Goal: Information Seeking & Learning: Learn about a topic

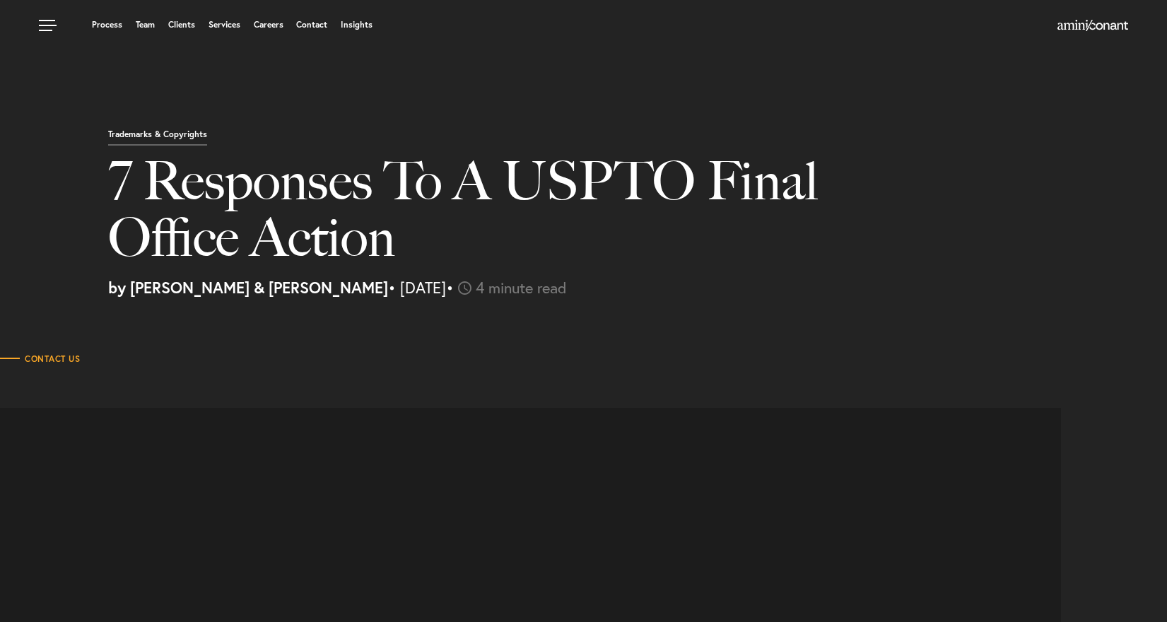
select select "DE"
select select "Austin"
select select "Business and Civil Litigation"
select select "DE"
select select "Austin"
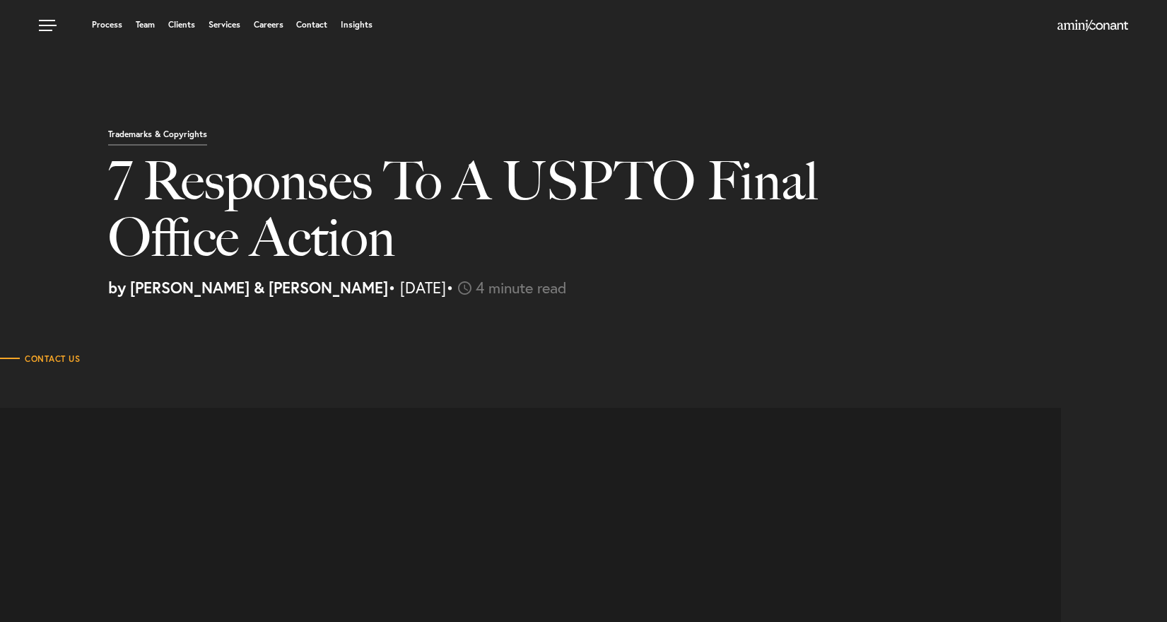
select select "Business and Civil Litigation"
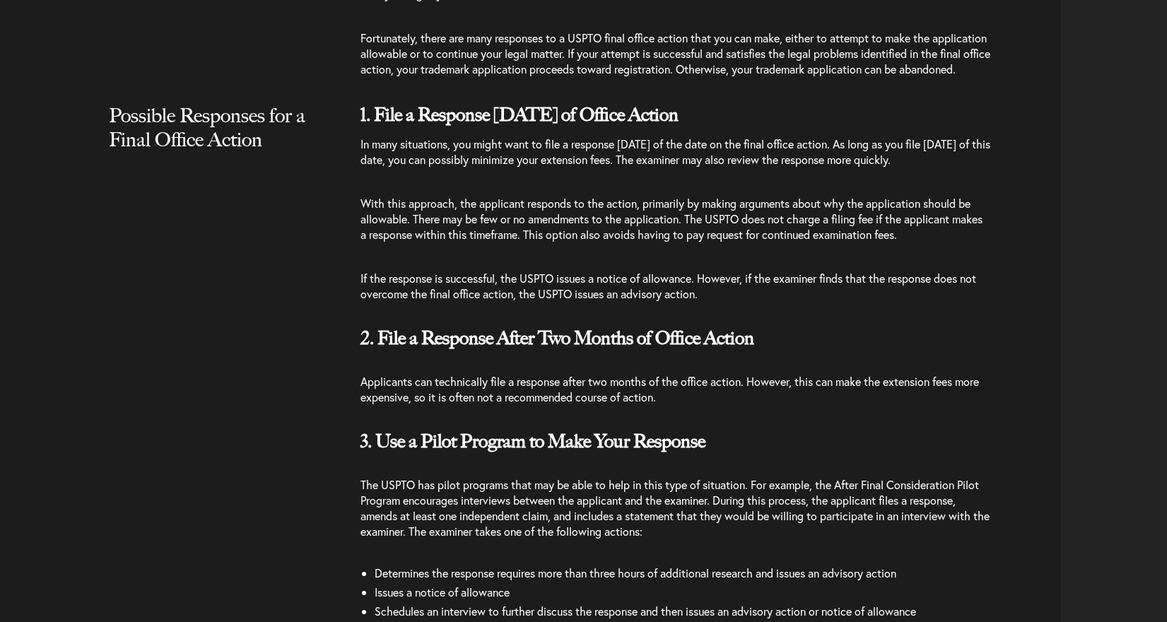
scroll to position [1300, 0]
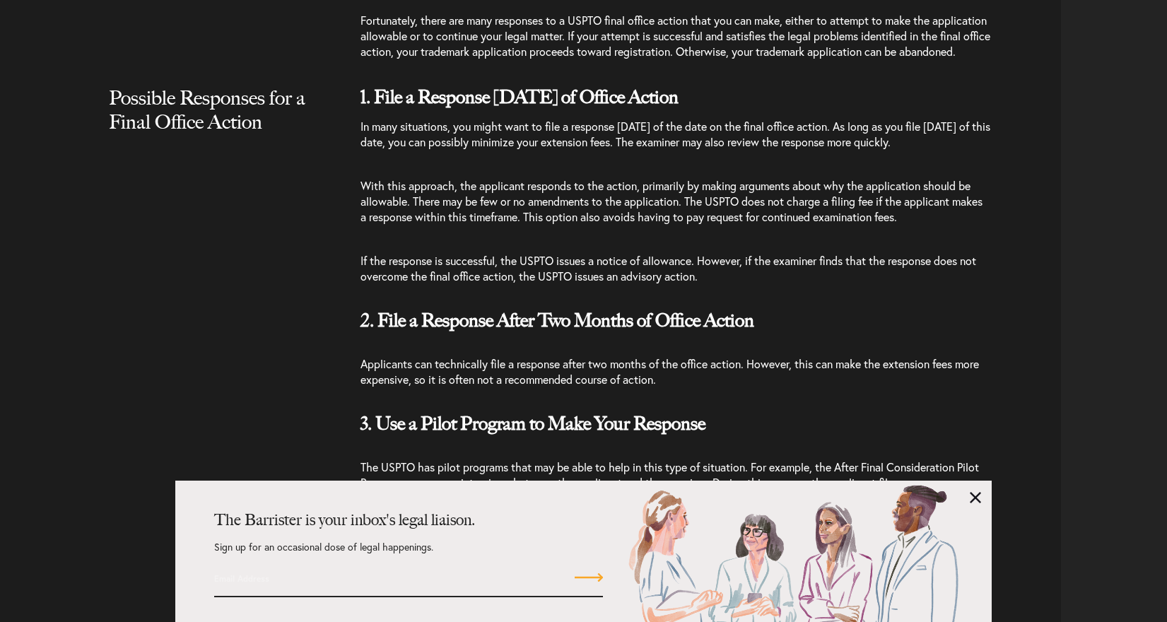
click at [979, 502] on link at bounding box center [974, 497] width 11 height 11
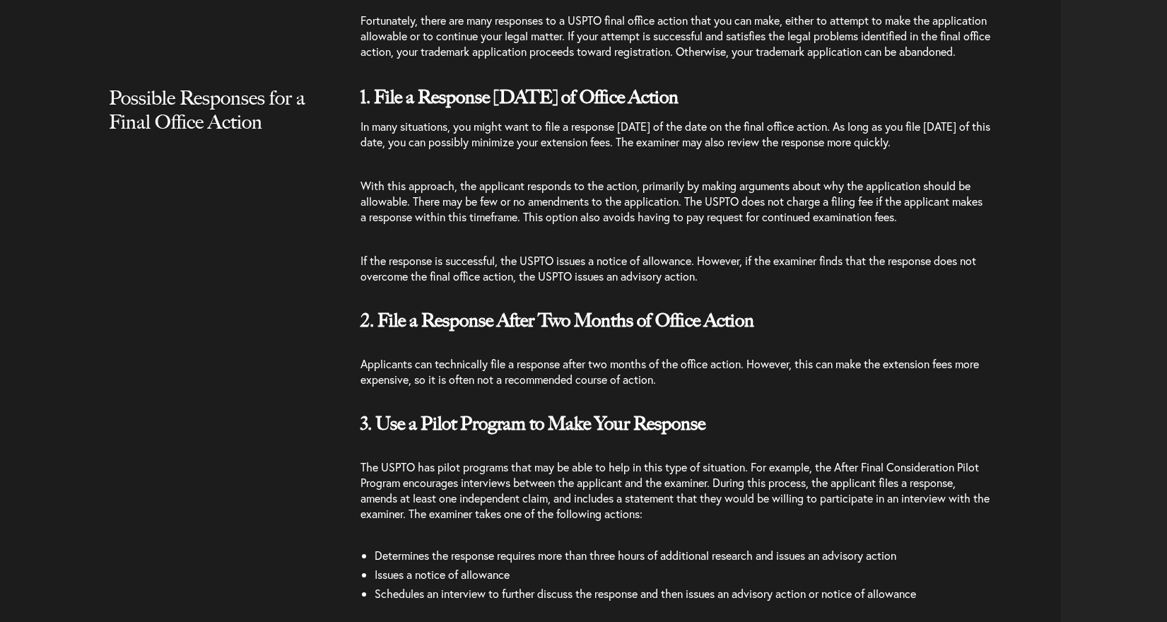
drag, startPoint x: 455, startPoint y: 141, endPoint x: 575, endPoint y: 171, distance: 123.9
click at [575, 164] on p "In many situations, you might want to file a response [DATE] of the date on the…" at bounding box center [675, 141] width 630 height 45
drag, startPoint x: 445, startPoint y: 216, endPoint x: 955, endPoint y: 248, distance: 511.2
click at [955, 239] on p "With this approach, the applicant responds to the action, primarily by making a…" at bounding box center [675, 201] width 630 height 75
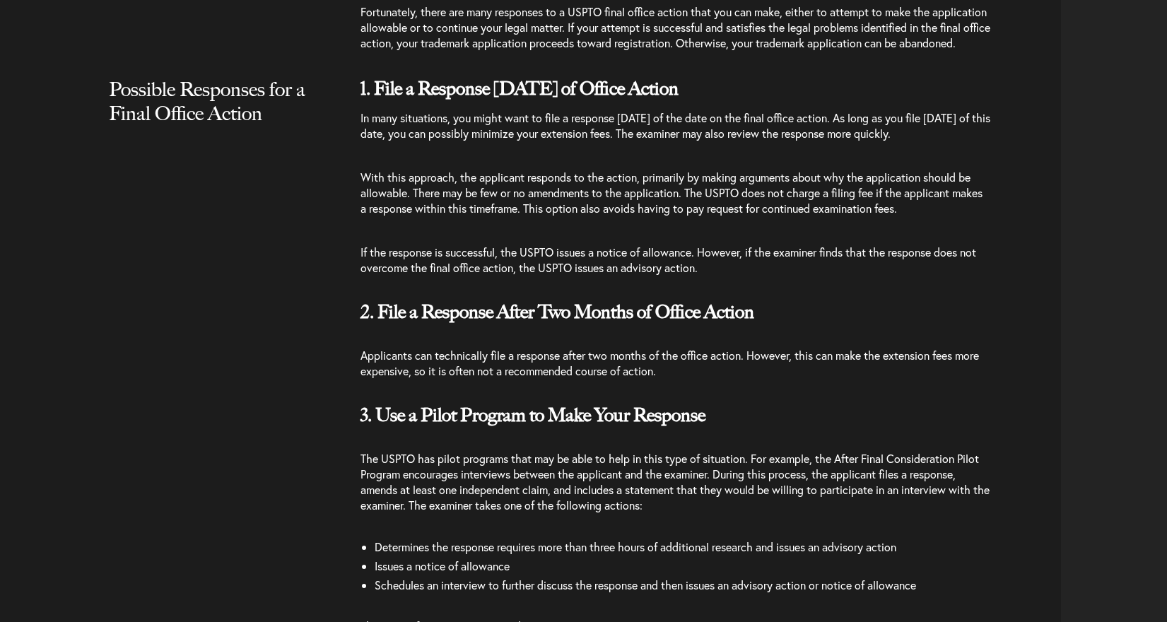
scroll to position [1323, 0]
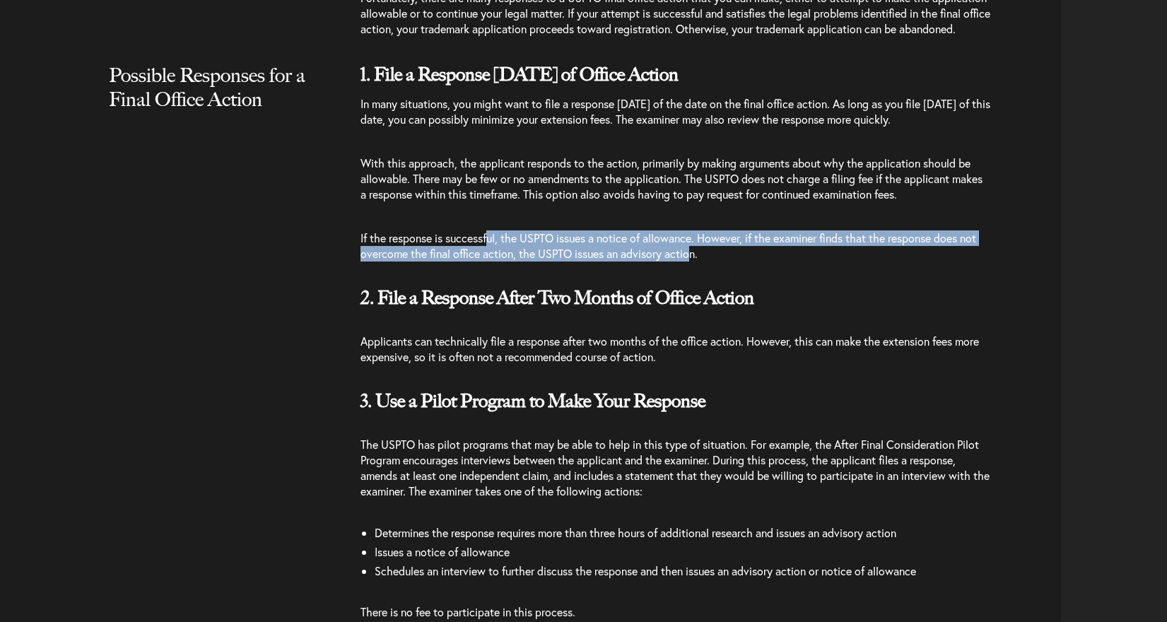
drag, startPoint x: 489, startPoint y: 270, endPoint x: 695, endPoint y: 288, distance: 206.4
click at [695, 261] on span "If the response is successful, the USPTO issues a notice of allowance. However,…" at bounding box center [667, 245] width 615 height 30
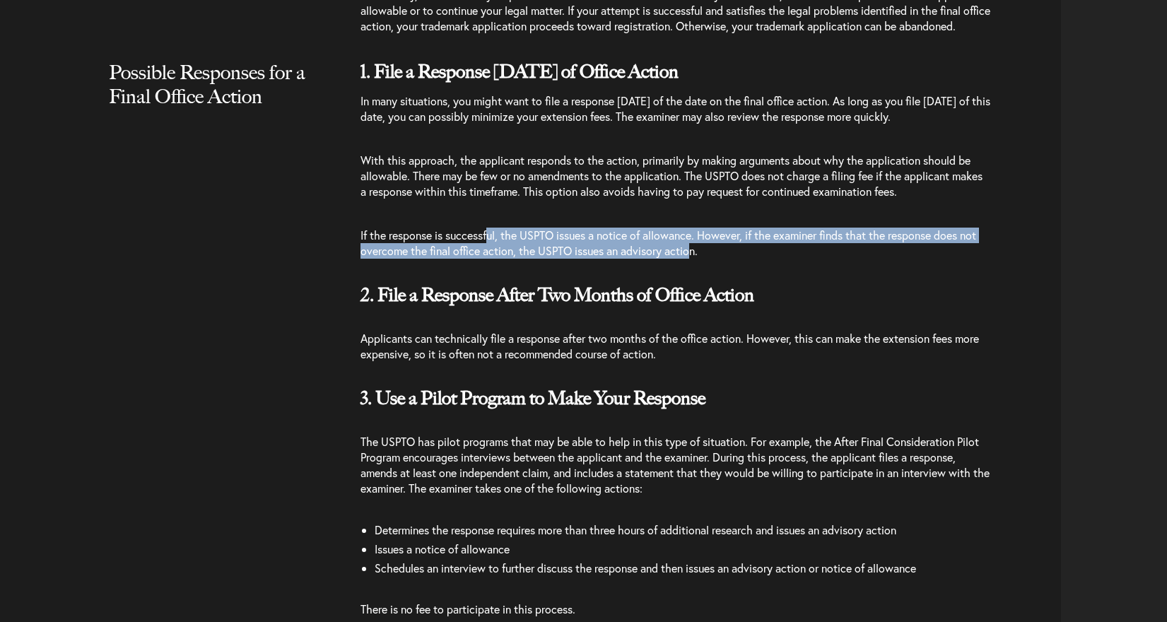
scroll to position [1458, 0]
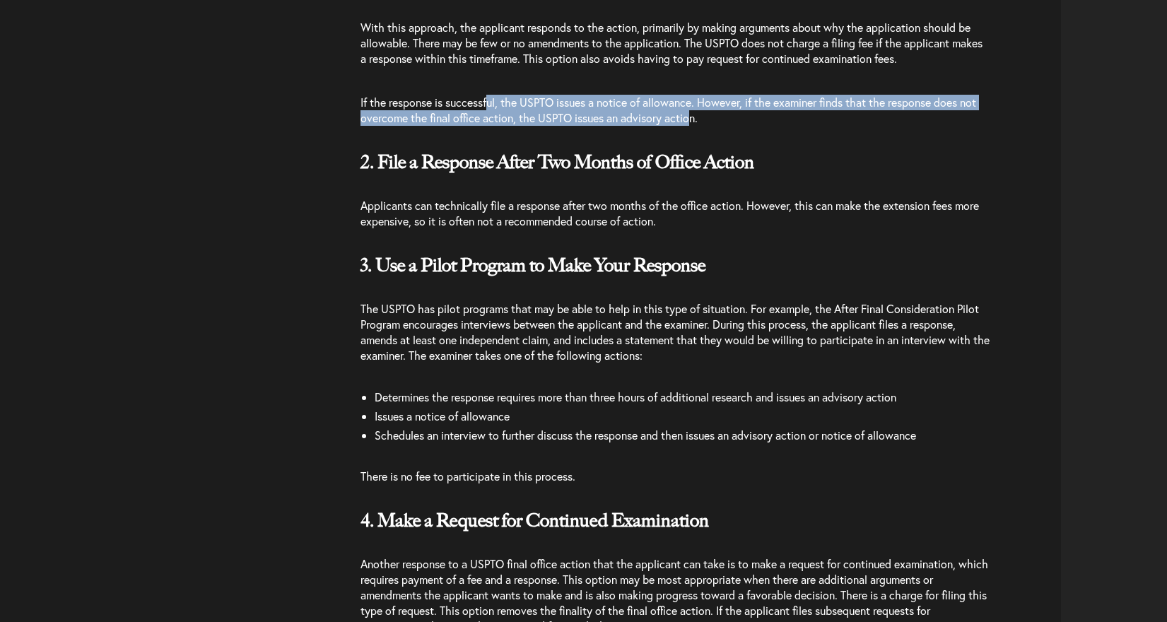
drag, startPoint x: 512, startPoint y: 247, endPoint x: 680, endPoint y: 250, distance: 168.9
click at [679, 243] on p "Applicants can technically file a response after two months of the office actio…" at bounding box center [675, 213] width 630 height 59
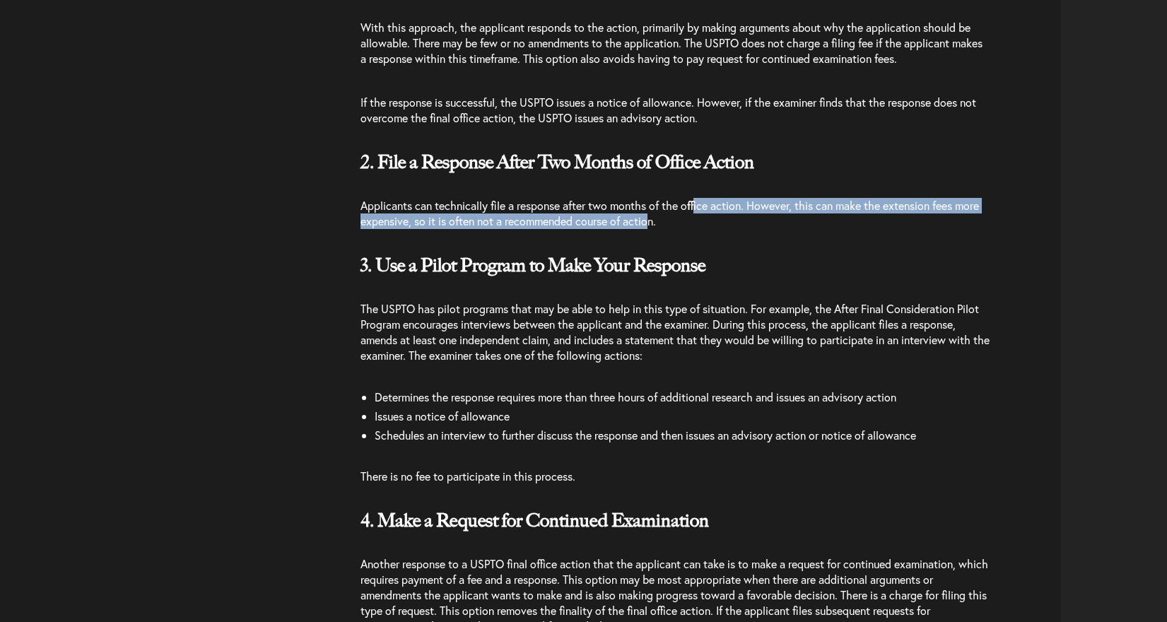
drag, startPoint x: 699, startPoint y: 242, endPoint x: 653, endPoint y: 255, distance: 47.9
click at [653, 228] on span "Applicants can technically file a response after two months of the office actio…" at bounding box center [669, 213] width 618 height 30
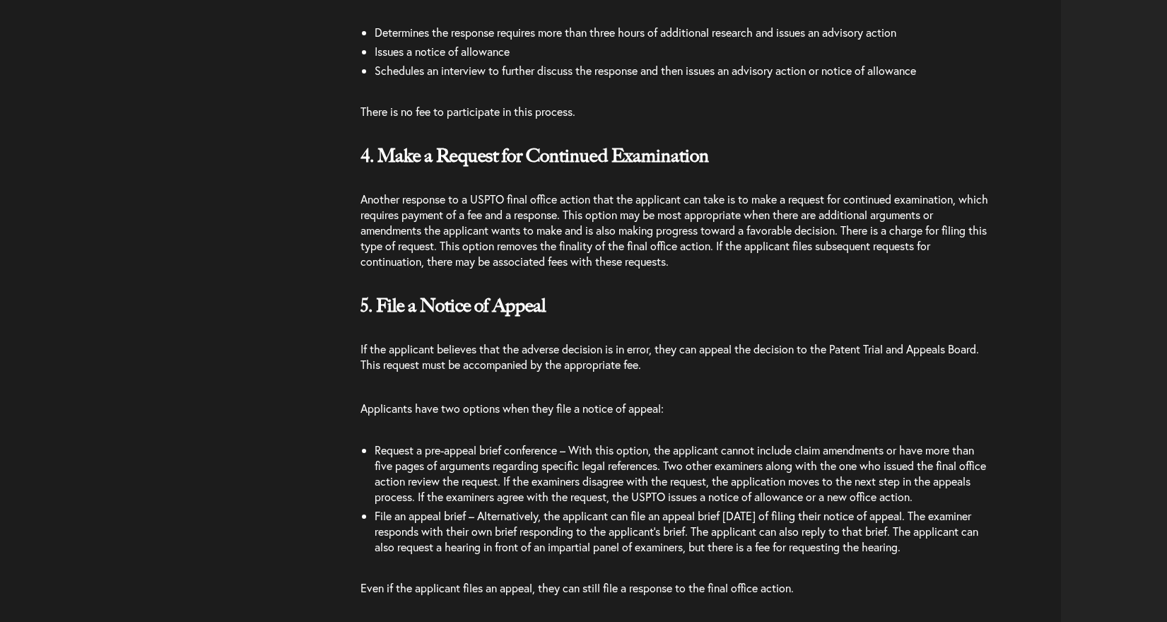
scroll to position [1832, 0]
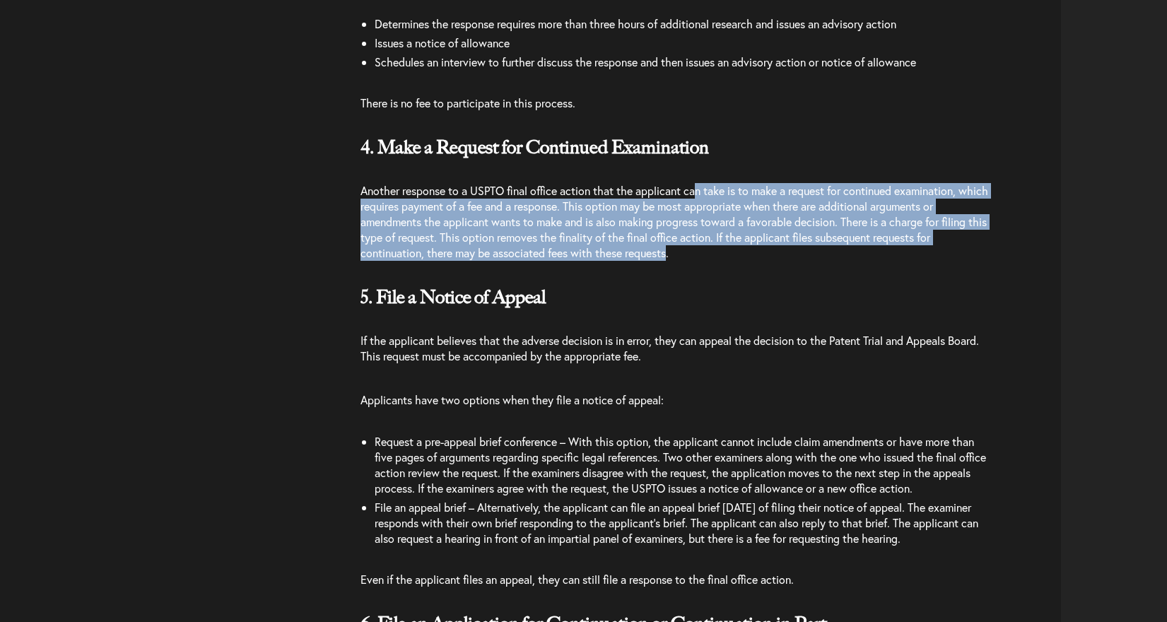
drag, startPoint x: 698, startPoint y: 217, endPoint x: 615, endPoint y: 282, distance: 105.2
click at [672, 260] on span "Another response to a USPTO final office action that the applicant can take is …" at bounding box center [673, 221] width 627 height 77
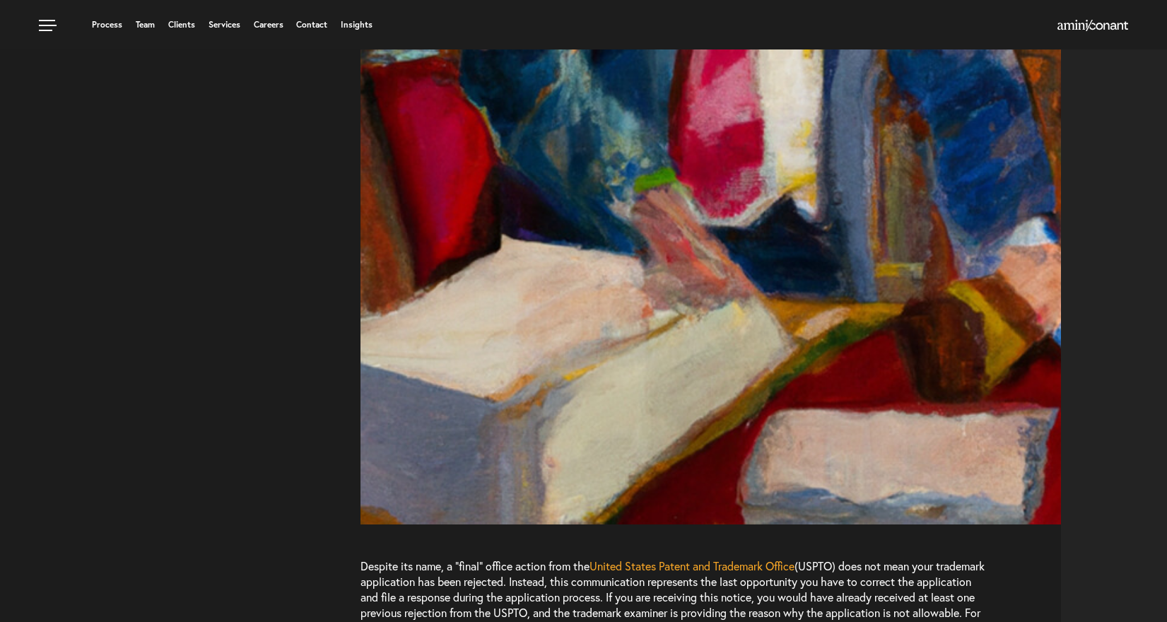
scroll to position [0, 0]
